Goal: Download file/media

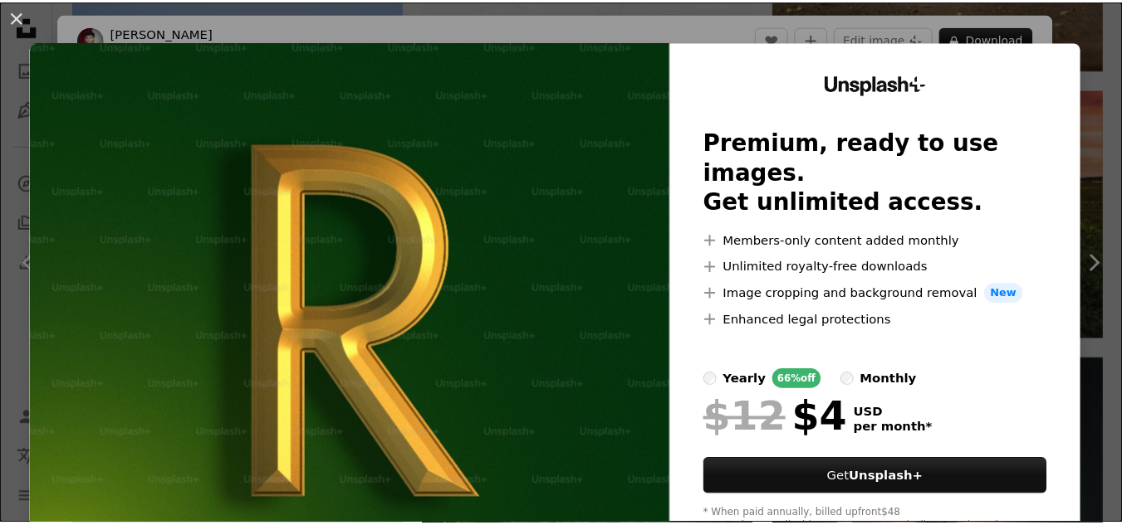
scroll to position [44, 0]
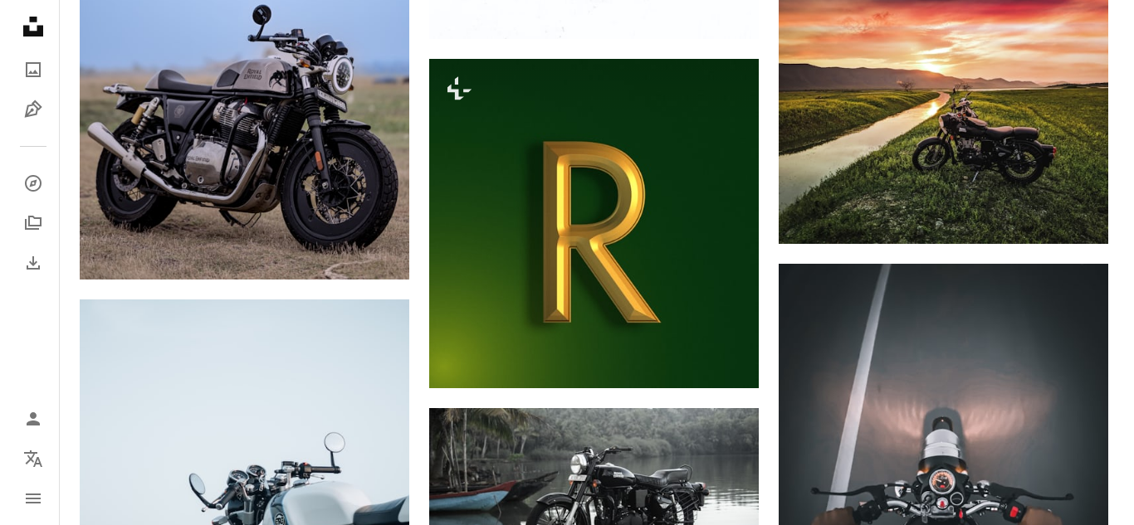
scroll to position [1462, 0]
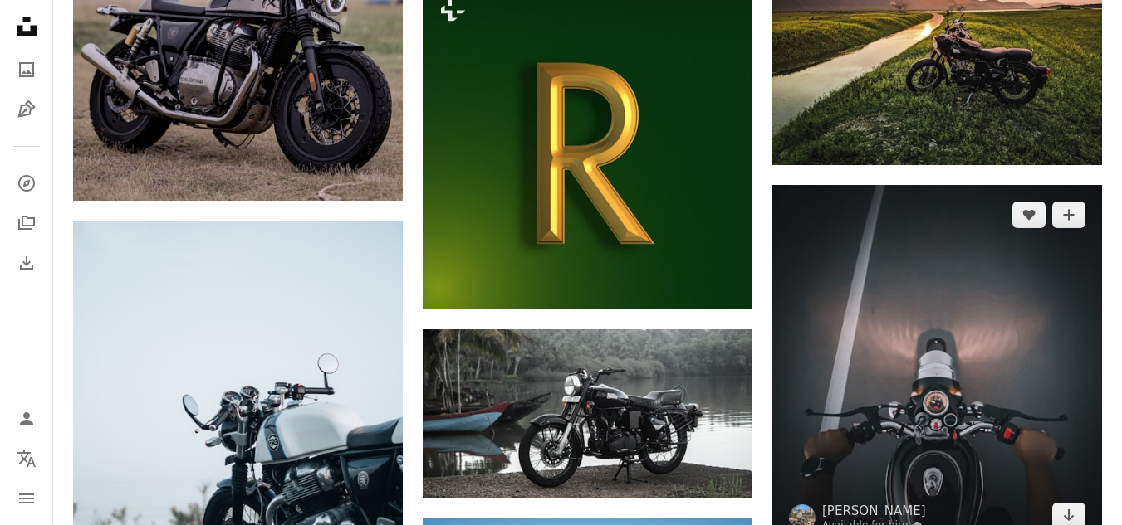
click at [810, 316] on img at bounding box center [937, 365] width 330 height 361
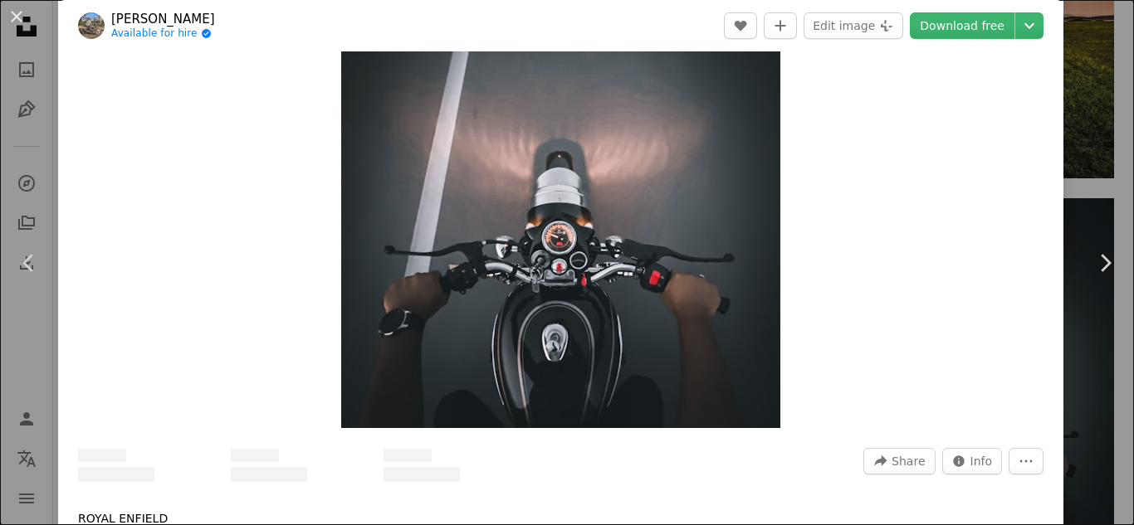
scroll to position [130, 0]
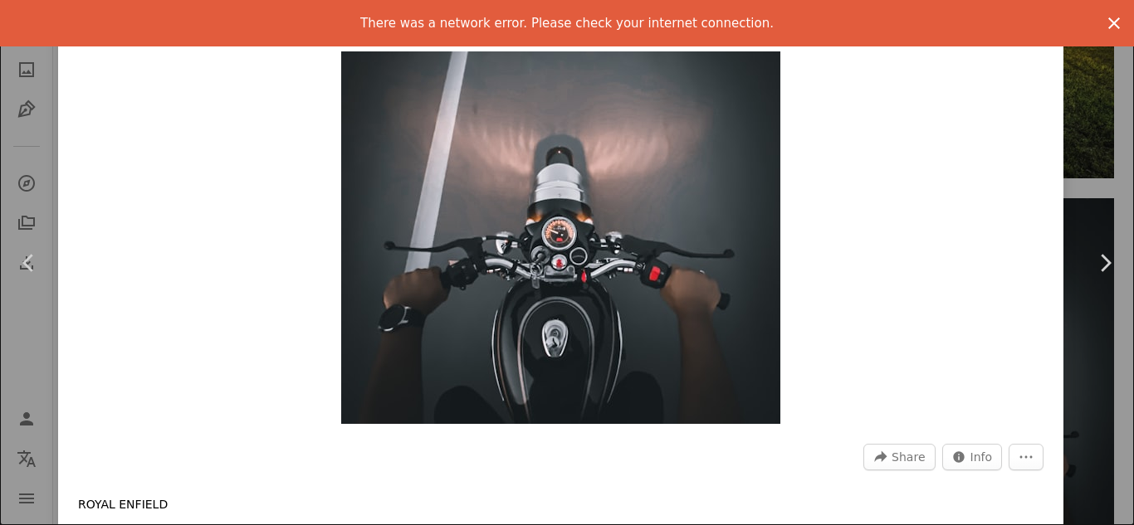
click at [1104, 19] on icon "An X shape" at bounding box center [1114, 23] width 20 height 20
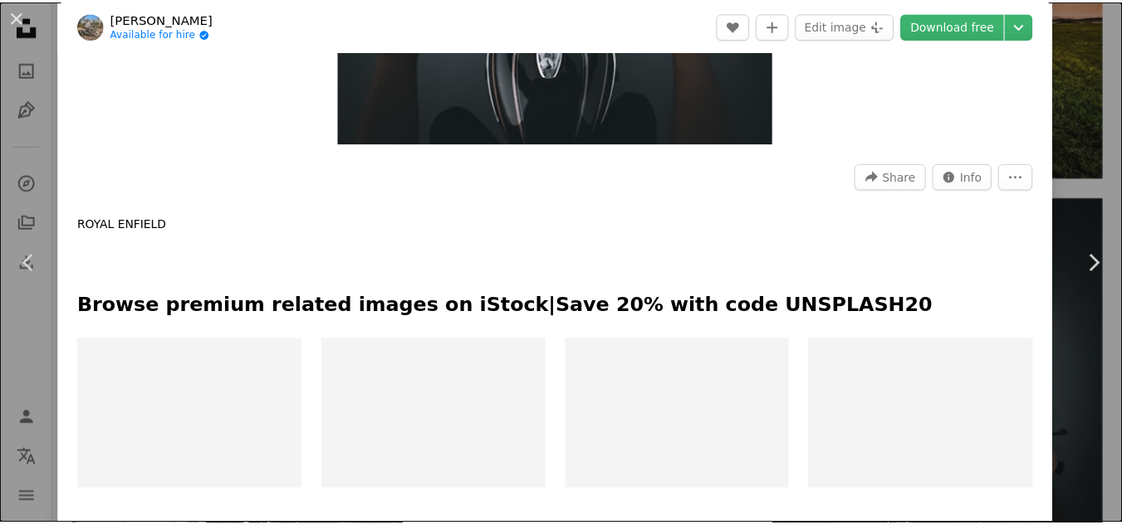
scroll to position [729, 0]
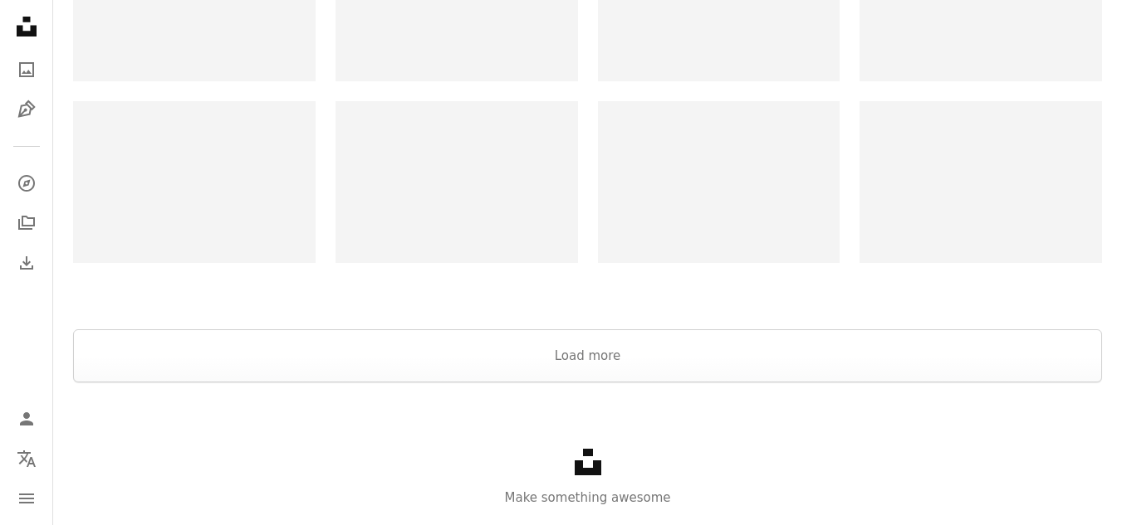
scroll to position [3916, 0]
